Goal: Check status: Check status

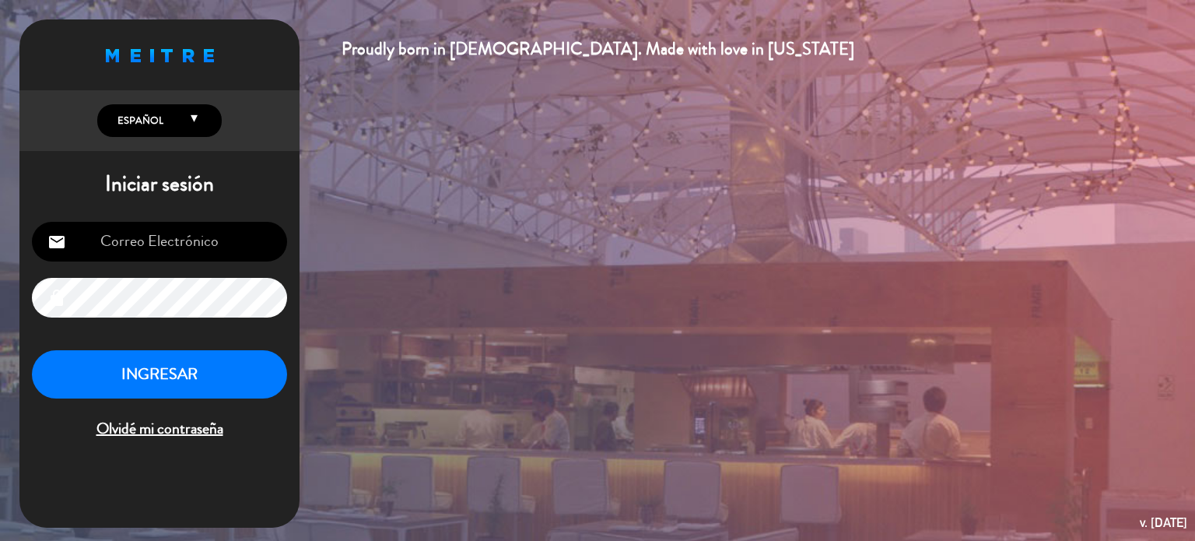
type input "[PERSON_NAME][EMAIL_ADDRESS][DOMAIN_NAME]"
click at [159, 383] on button "INGRESAR" at bounding box center [159, 374] width 255 height 49
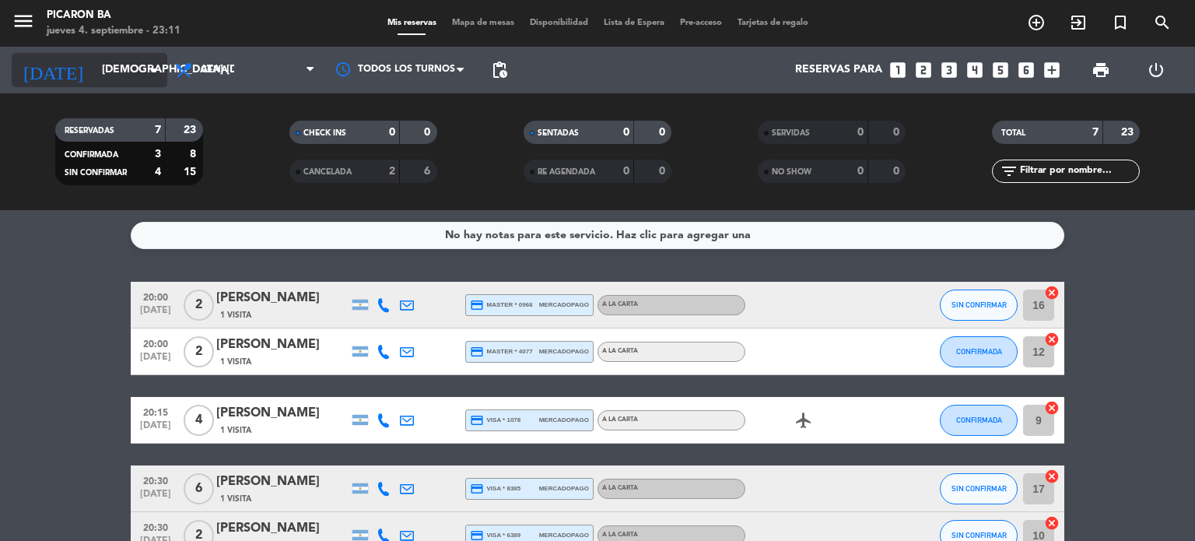
click at [94, 75] on input "[DEMOGRAPHIC_DATA] [DATE]" at bounding box center [168, 70] width 148 height 28
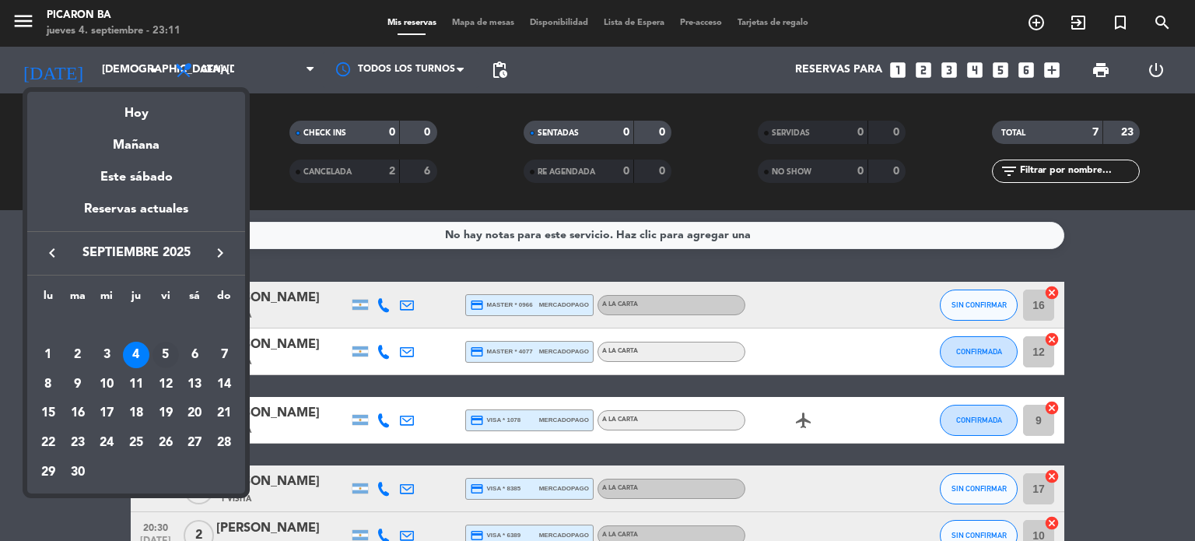
click at [163, 344] on div "5" at bounding box center [166, 355] width 26 height 26
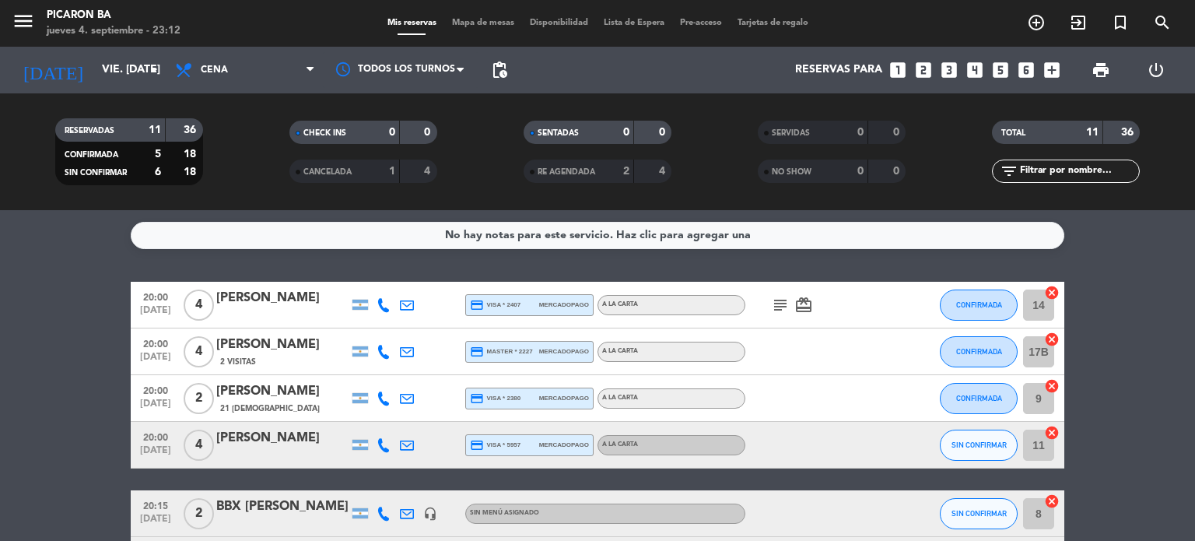
click at [101, 77] on input "vie. [DATE]" at bounding box center [168, 70] width 148 height 28
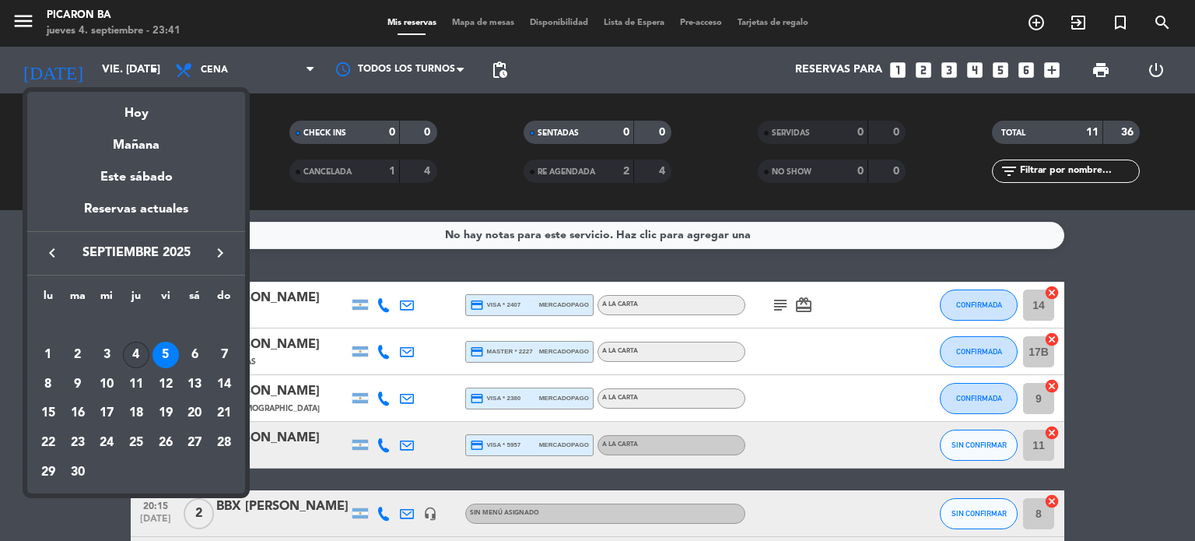
click at [135, 351] on div "4" at bounding box center [136, 355] width 26 height 26
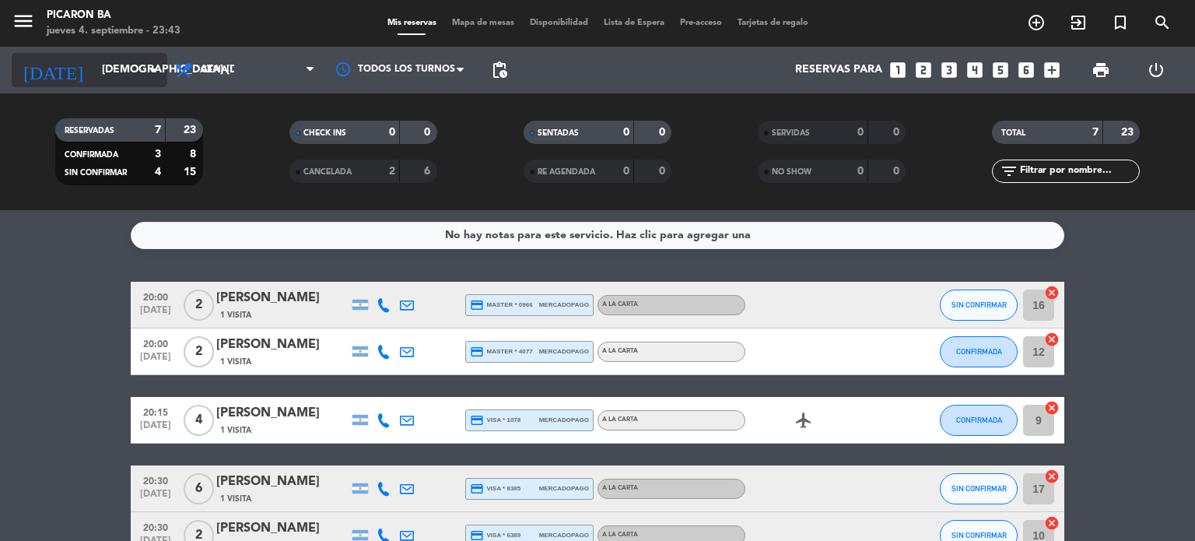
click at [118, 79] on input "[DEMOGRAPHIC_DATA] [DATE]" at bounding box center [168, 70] width 148 height 28
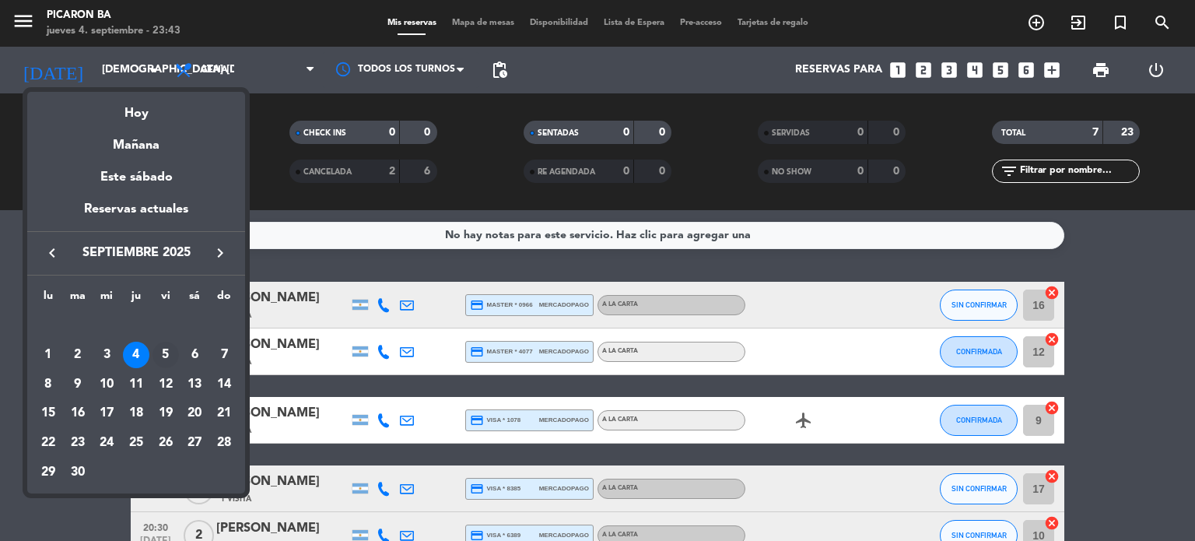
click at [167, 350] on div "5" at bounding box center [166, 355] width 26 height 26
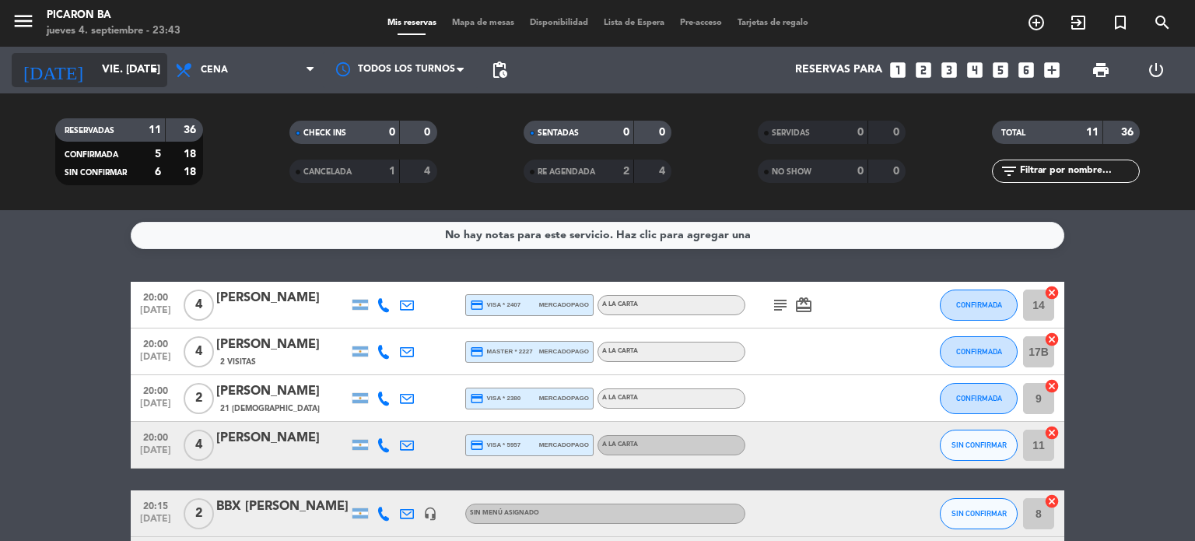
click at [94, 63] on input "vie. [DATE]" at bounding box center [168, 70] width 148 height 28
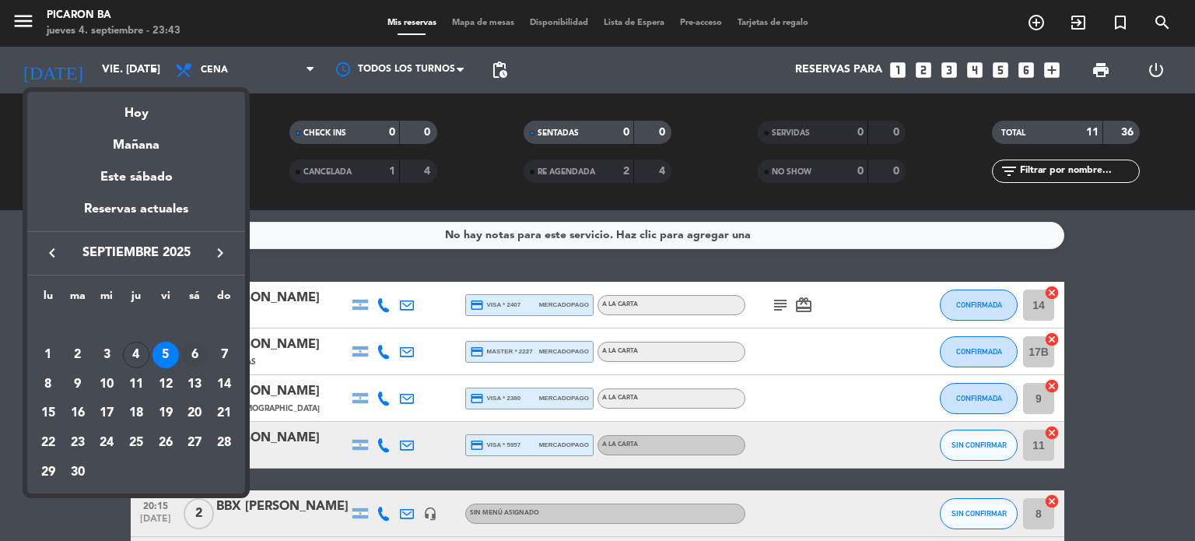
click at [189, 364] on div "6" at bounding box center [194, 355] width 26 height 26
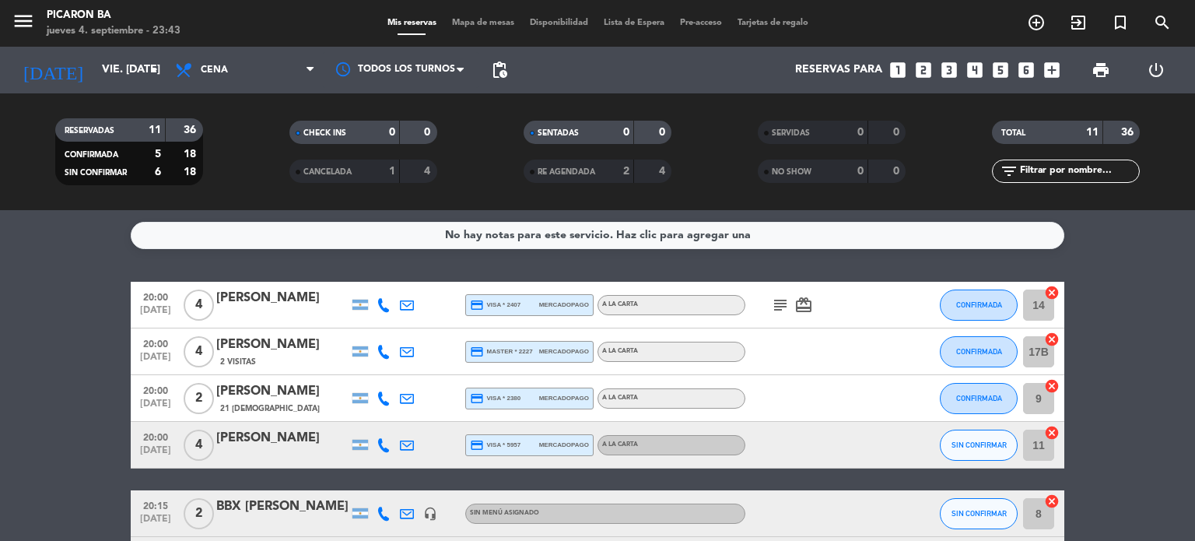
type input "sáb. [DATE]"
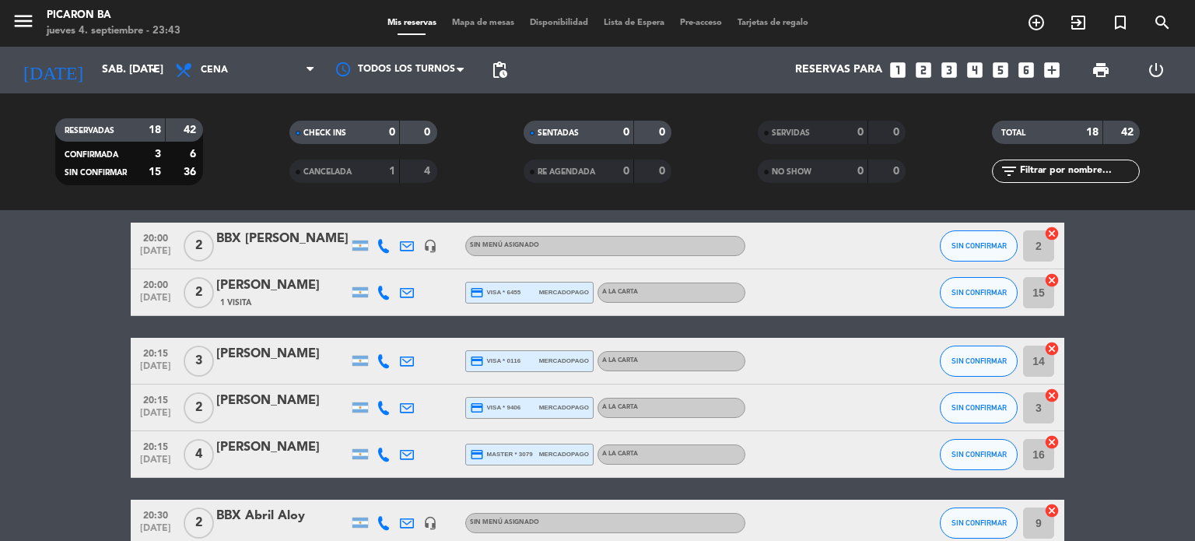
scroll to position [61, 0]
